Goal: Navigation & Orientation: Understand site structure

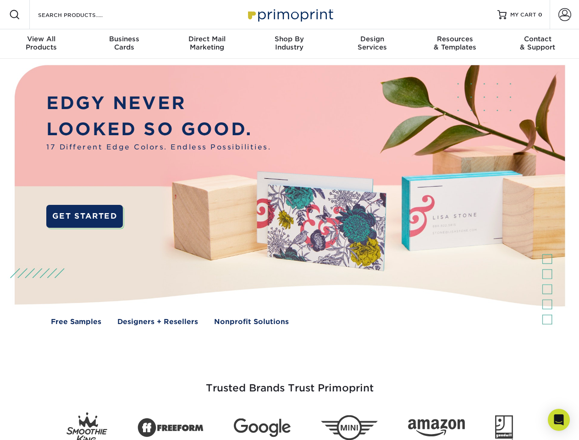
click at [289, 220] on img at bounding box center [289, 202] width 573 height 287
click at [15, 15] on span at bounding box center [14, 14] width 11 height 11
click at [565, 15] on span at bounding box center [565, 14] width 13 height 13
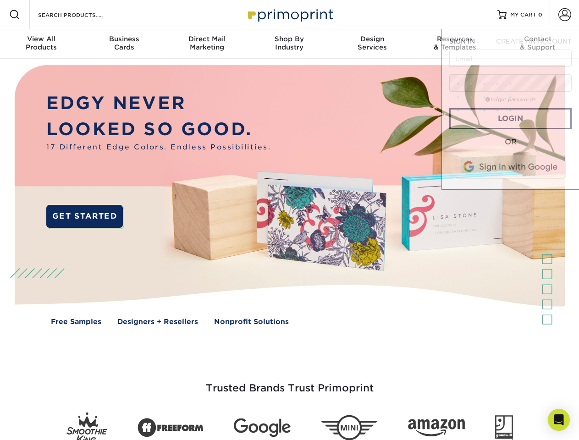
click at [41, 44] on div "View All Products" at bounding box center [41, 43] width 83 height 17
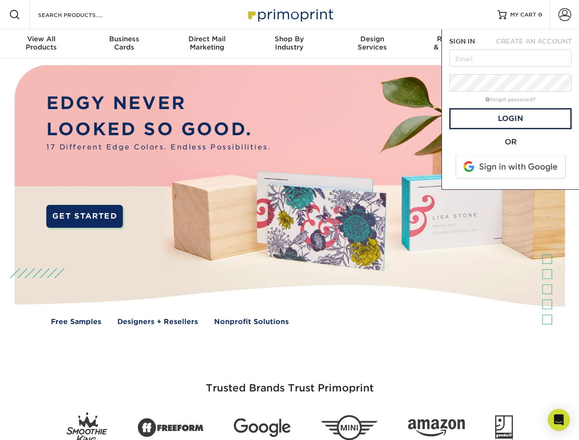
click at [124, 44] on div "Business Cards" at bounding box center [124, 43] width 83 height 17
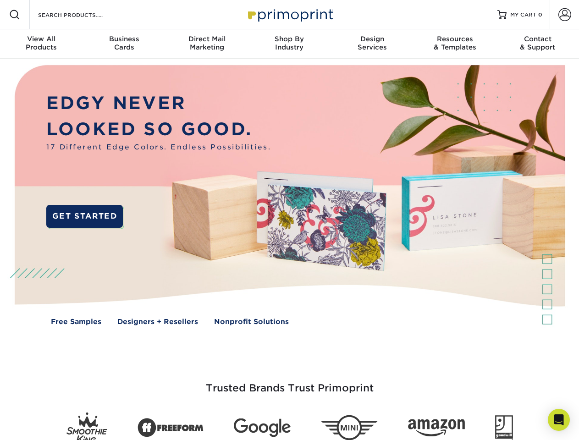
click at [207, 44] on div "Direct Mail Marketing" at bounding box center [207, 43] width 83 height 17
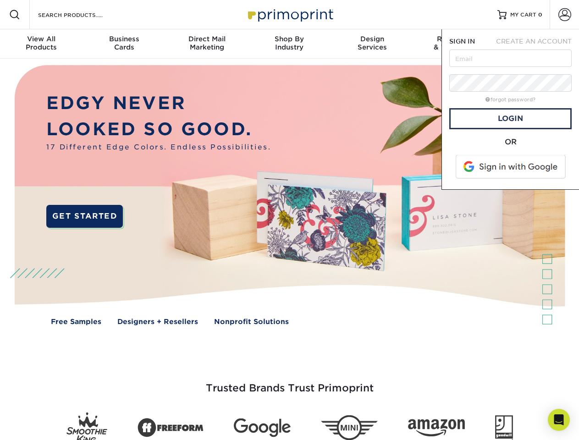
click at [289, 44] on div "Shop By Industry" at bounding box center [289, 43] width 83 height 17
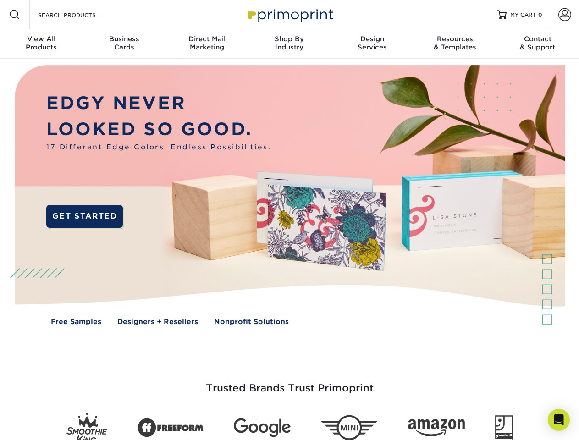
click at [372, 44] on div "Design Services" at bounding box center [372, 43] width 83 height 17
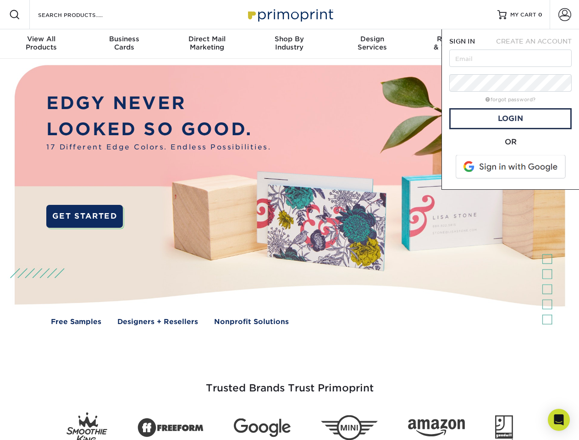
click at [455, 44] on span "SIGN IN" at bounding box center [462, 41] width 26 height 7
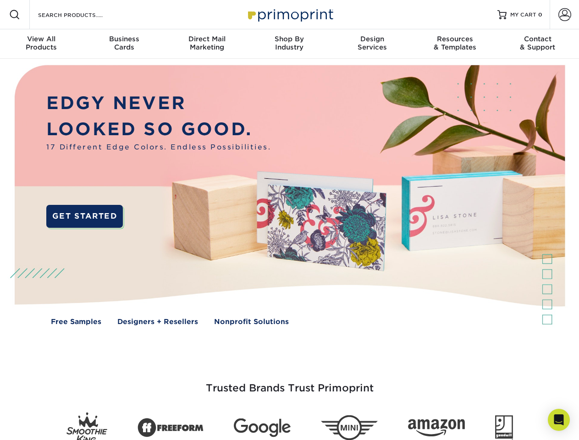
click at [538, 44] on div "Contact & Support" at bounding box center [538, 43] width 83 height 17
